Goal: Information Seeking & Learning: Learn about a topic

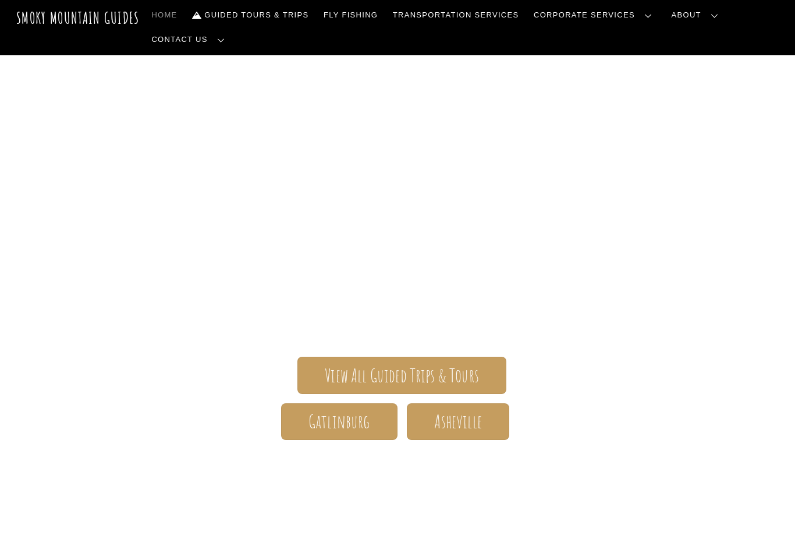
click at [377, 375] on span "View All Guided Trips & Tours" at bounding box center [402, 375] width 154 height 12
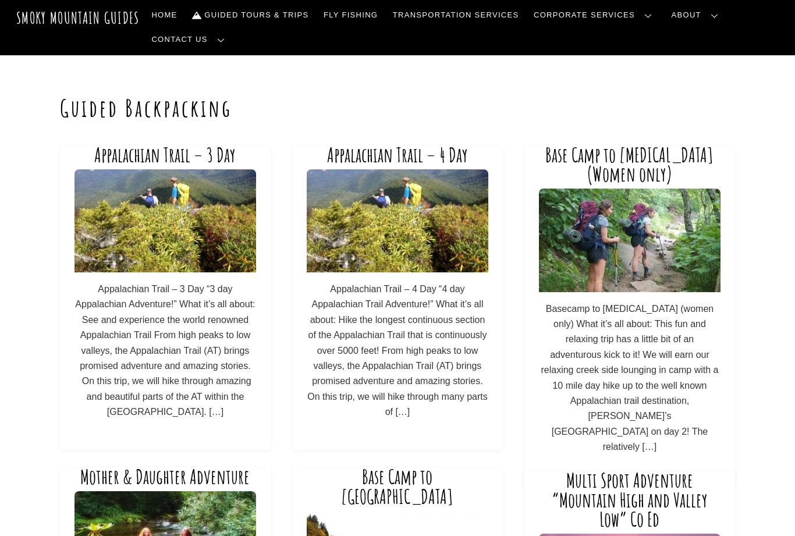
click at [633, 298] on div "Base Camp to Bunion (Women only) Basecamp to Bunion (women only) What it’s all …" at bounding box center [629, 315] width 181 height 340
click at [622, 232] on img at bounding box center [629, 239] width 181 height 103
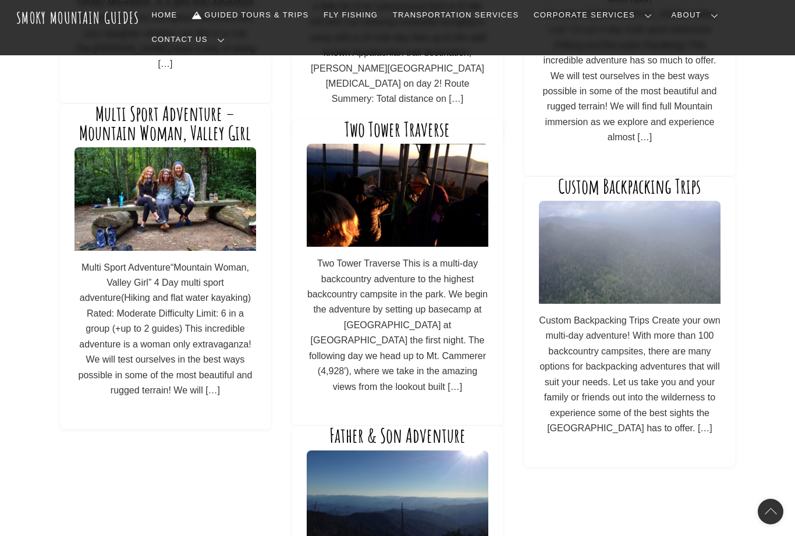
scroll to position [658, 0]
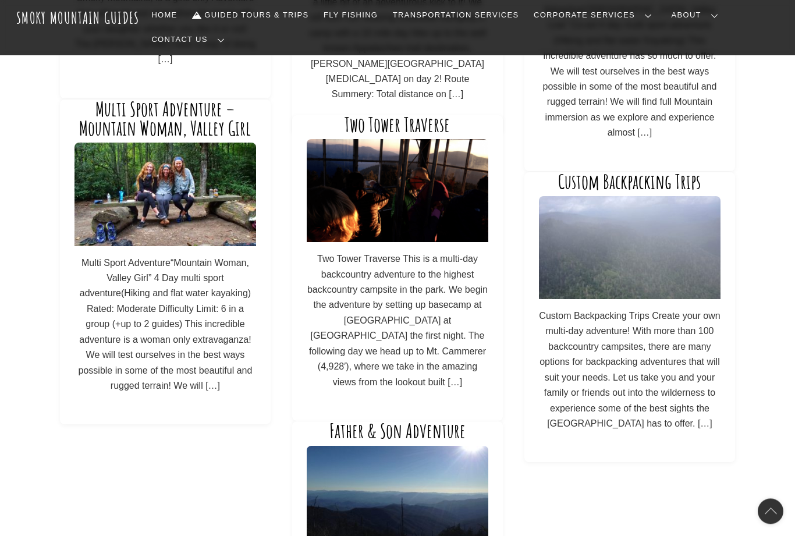
click at [632, 291] on img at bounding box center [629, 248] width 181 height 103
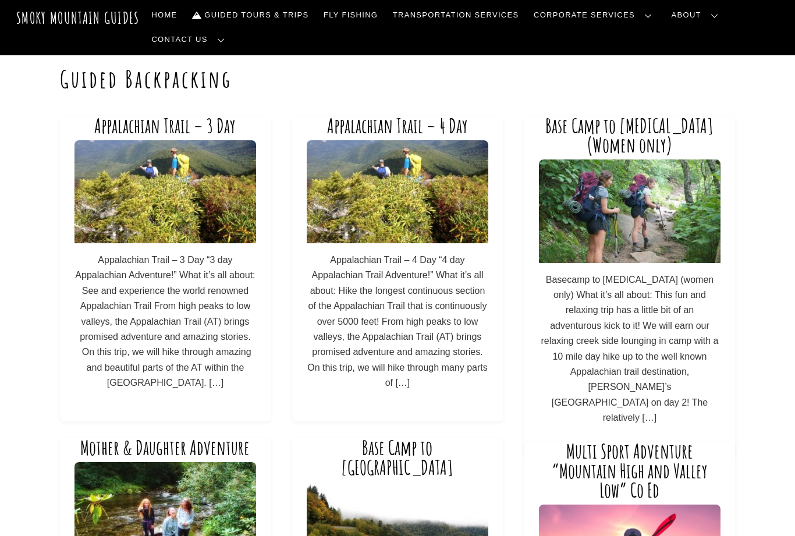
scroll to position [0, 0]
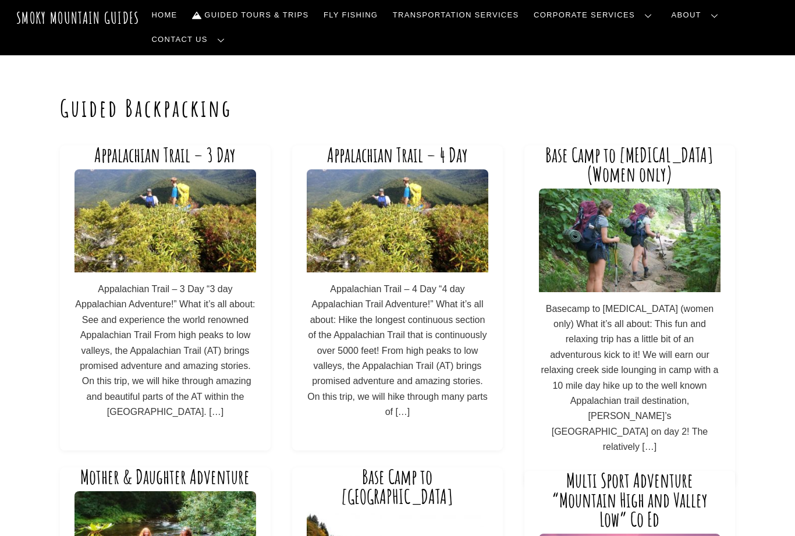
click at [250, 16] on link "Guided Tours & Trips" at bounding box center [250, 15] width 126 height 24
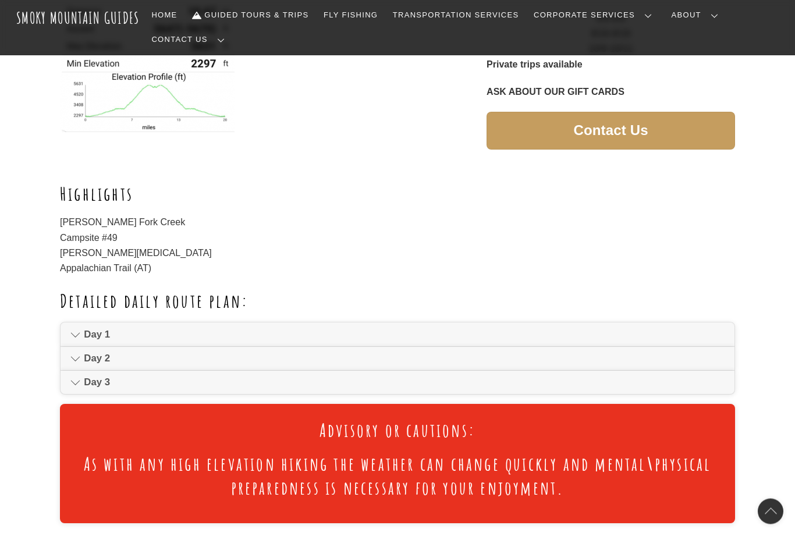
scroll to position [493, 0]
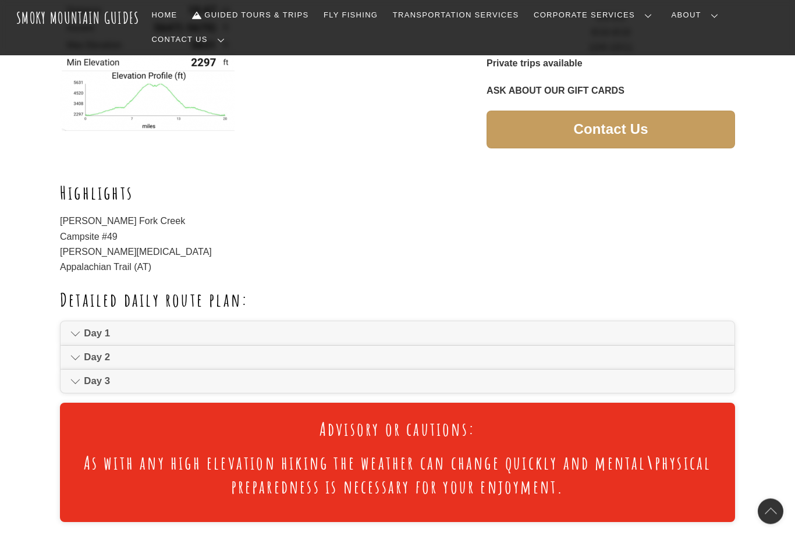
click at [98, 327] on span "Day 1" at bounding box center [404, 334] width 640 height 14
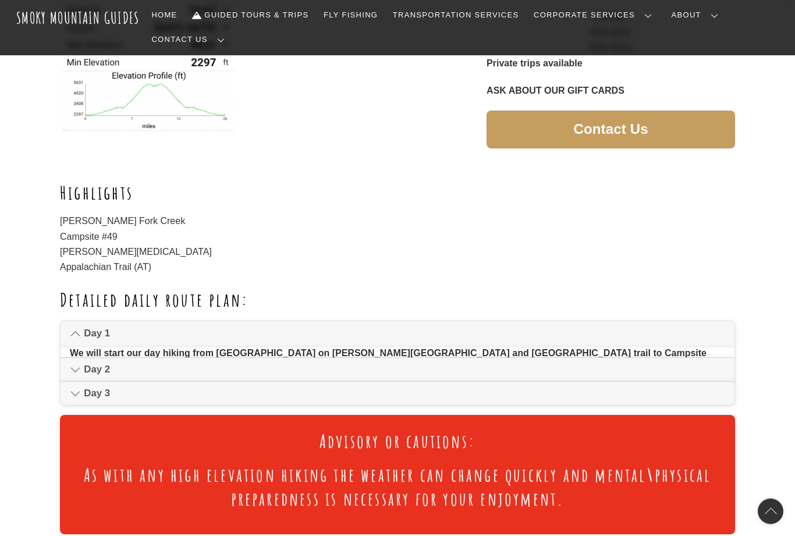
scroll to position [494, 0]
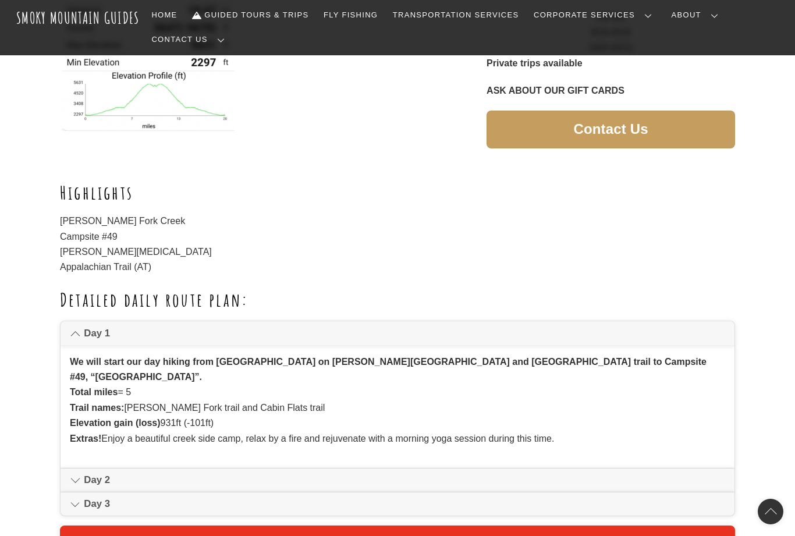
click at [84, 473] on span "Day 2" at bounding box center [404, 480] width 640 height 14
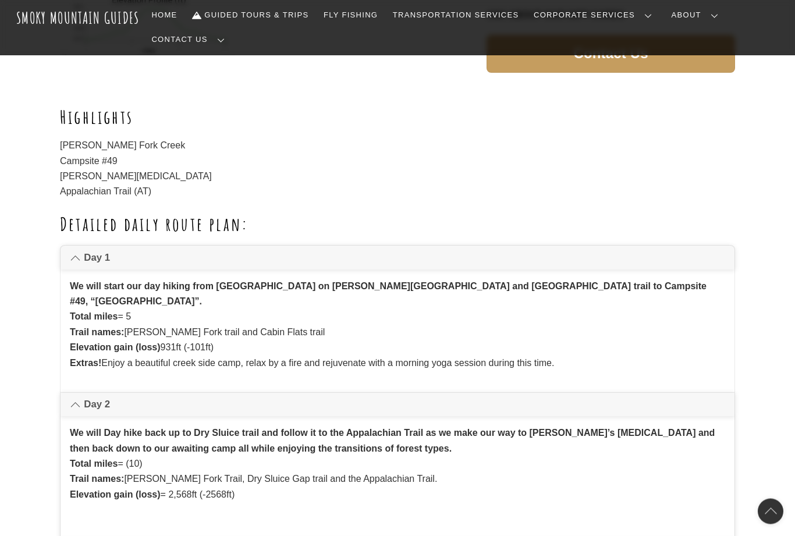
scroll to position [569, 0]
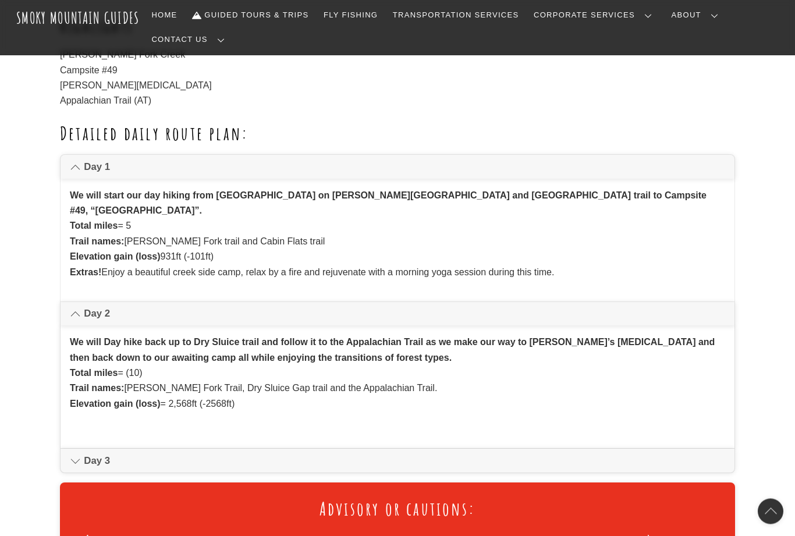
click at [88, 449] on link "Day 3" at bounding box center [397, 460] width 674 height 23
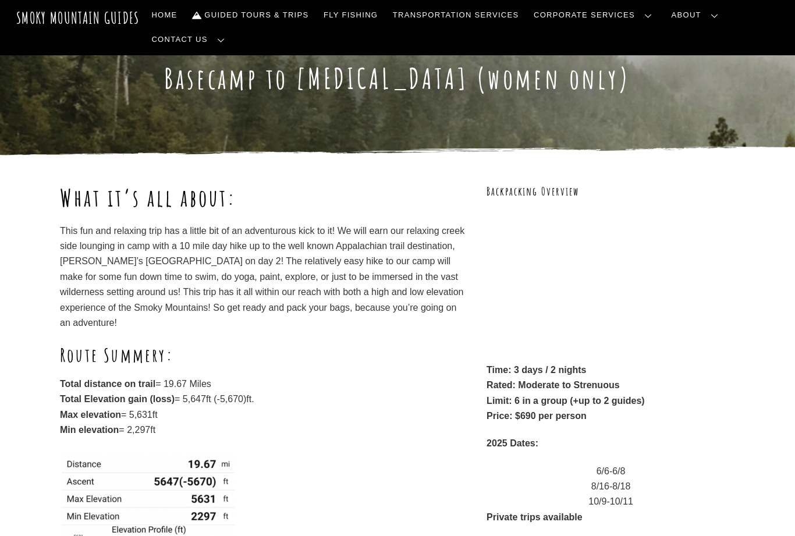
scroll to position [0, 0]
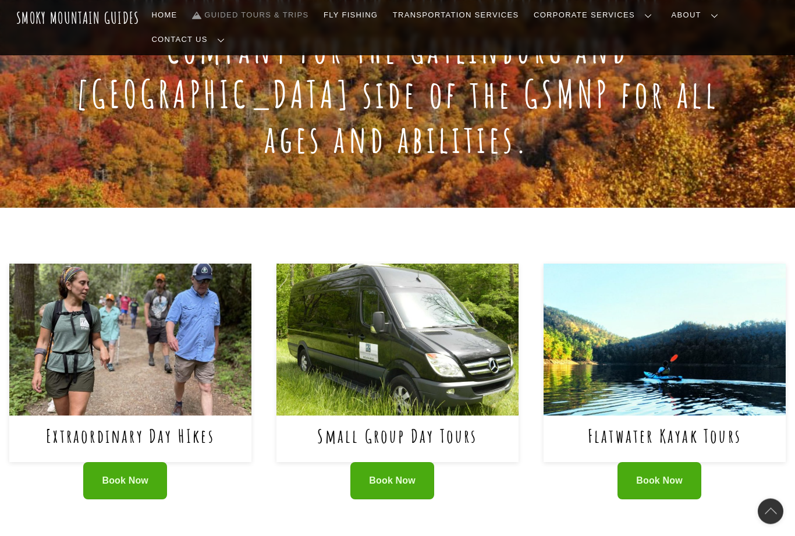
scroll to position [312, 0]
click at [386, 423] on link "Small Group Day Tours" at bounding box center [397, 435] width 160 height 24
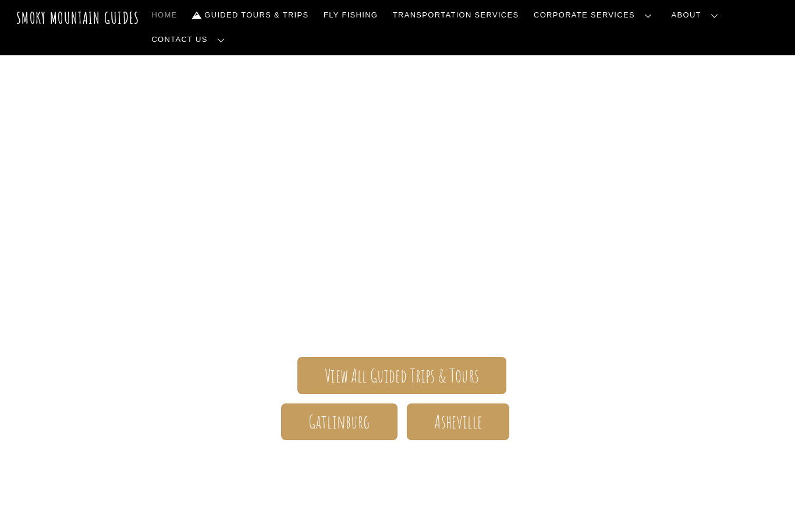
click at [404, 375] on span "View All Guided Trips & Tours" at bounding box center [402, 375] width 154 height 12
